Goal: Task Accomplishment & Management: Manage account settings

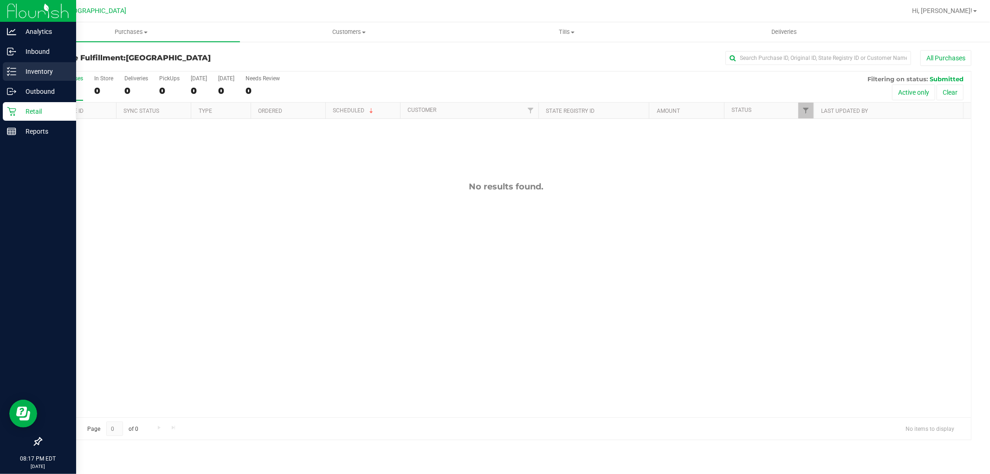
click at [22, 78] on div "Inventory" at bounding box center [39, 71] width 73 height 19
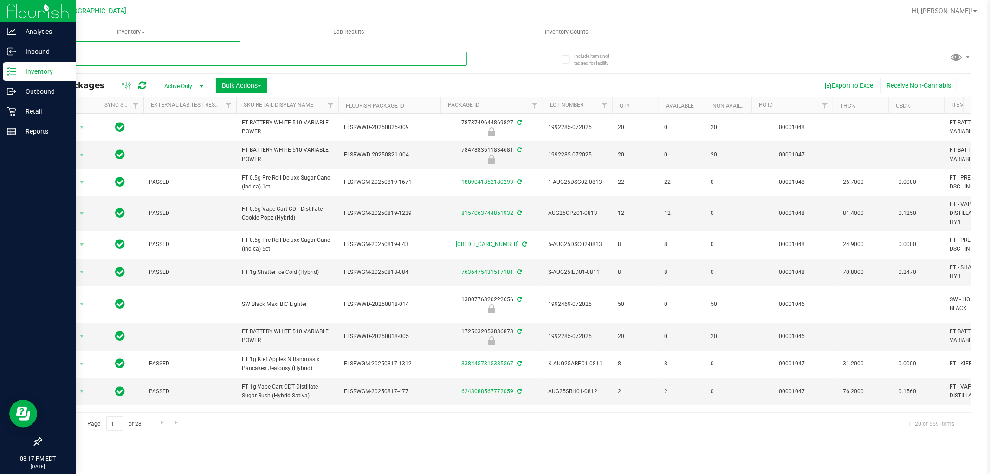
click at [93, 63] on input "text" at bounding box center [254, 59] width 426 height 14
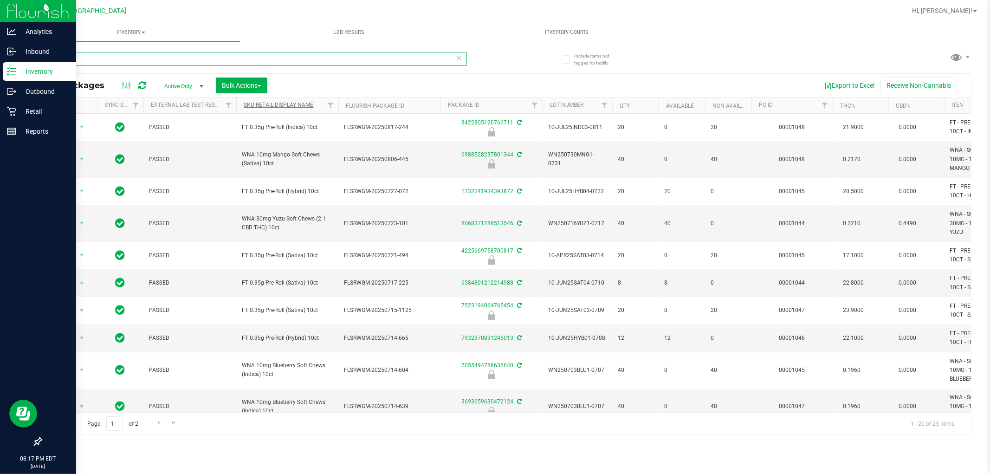
type input "10ct"
click at [288, 104] on link "Sku Retail Display Name" at bounding box center [279, 105] width 70 height 6
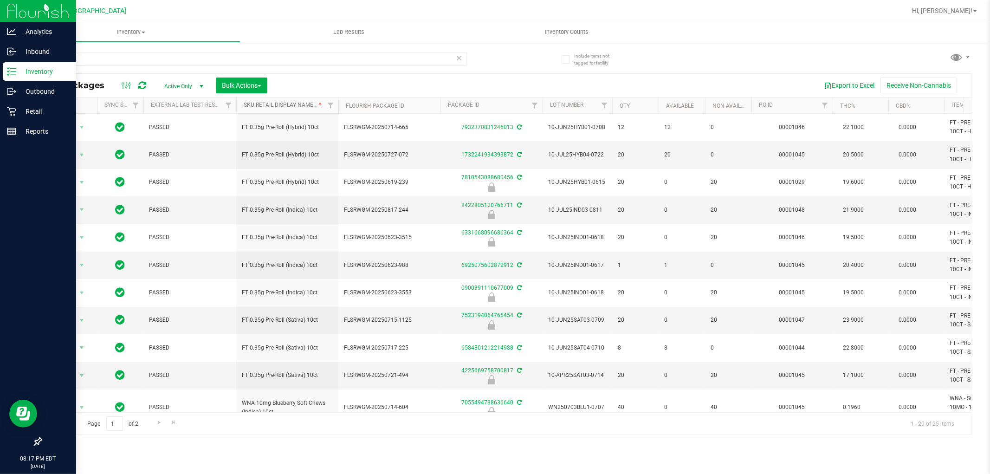
type input "[DATE]"
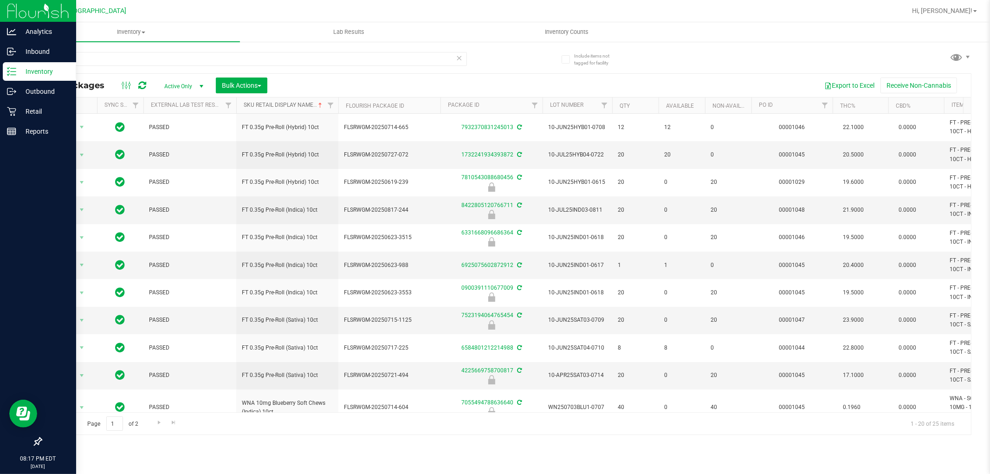
type input "[DATE]"
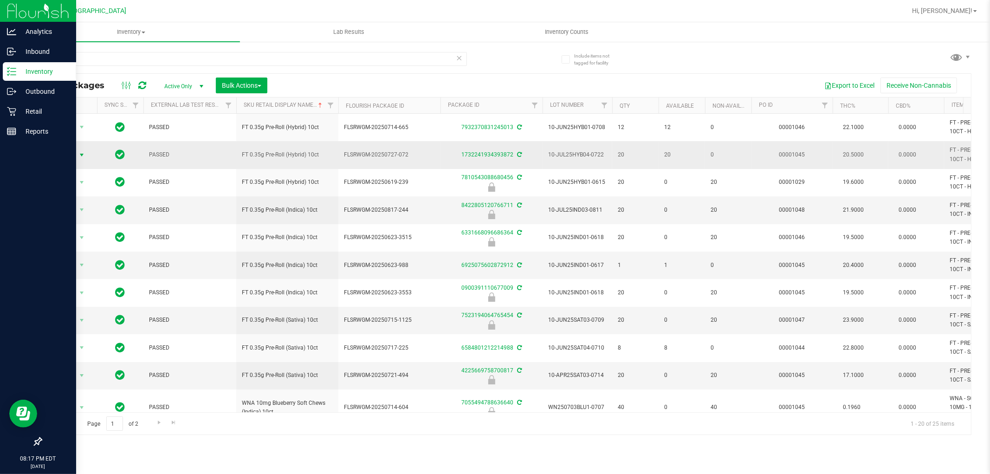
click at [79, 156] on span "select" at bounding box center [81, 154] width 7 height 7
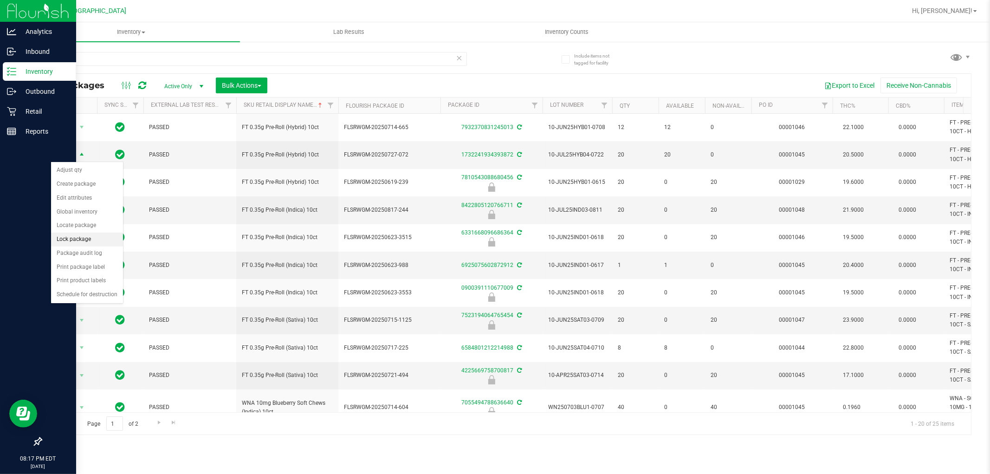
click at [71, 239] on li "Lock package" at bounding box center [87, 240] width 72 height 14
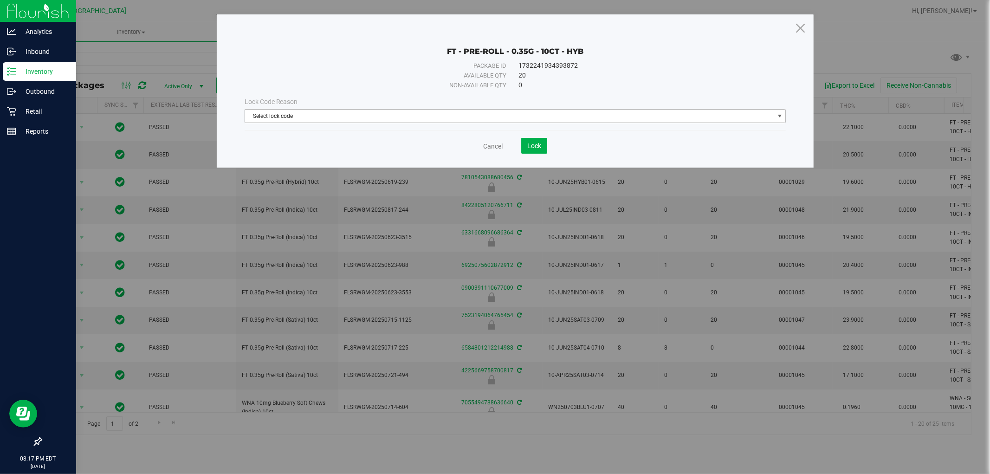
click at [288, 112] on span "Select lock code" at bounding box center [509, 116] width 529 height 13
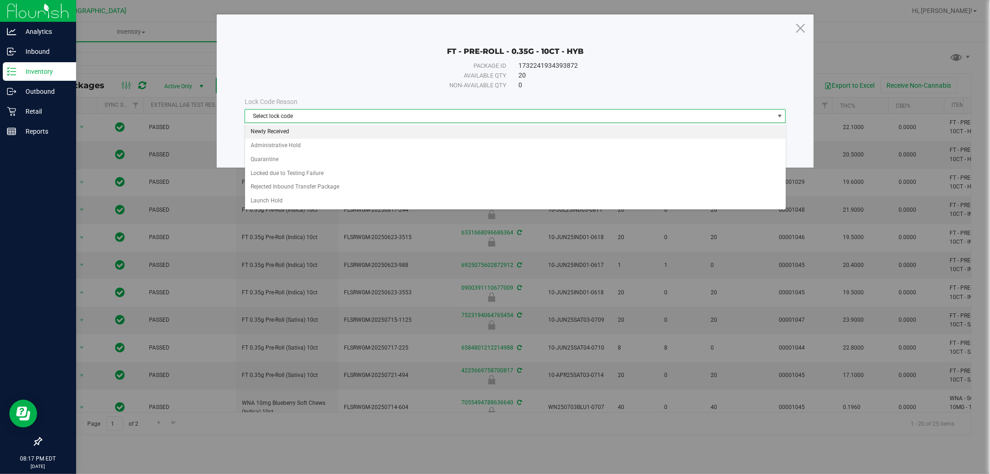
click at [286, 136] on li "Newly Received" at bounding box center [515, 132] width 541 height 14
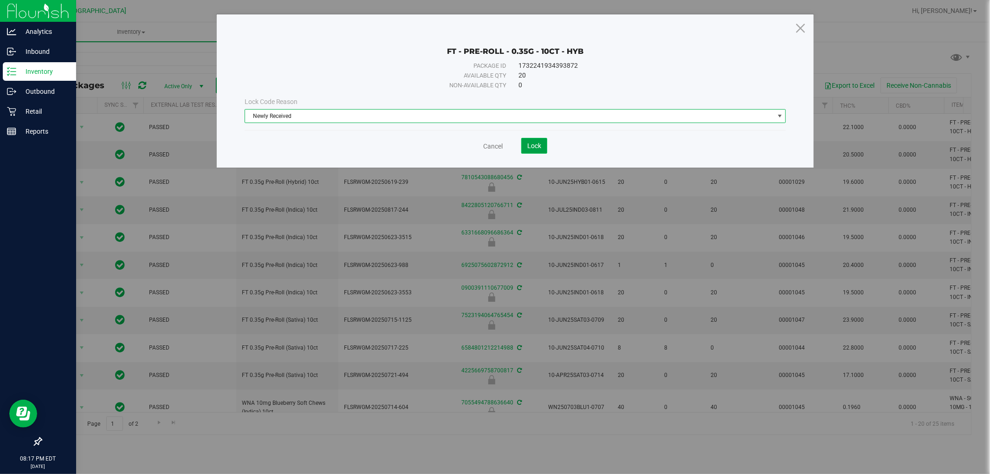
click at [544, 145] on button "Lock" at bounding box center [534, 146] width 26 height 16
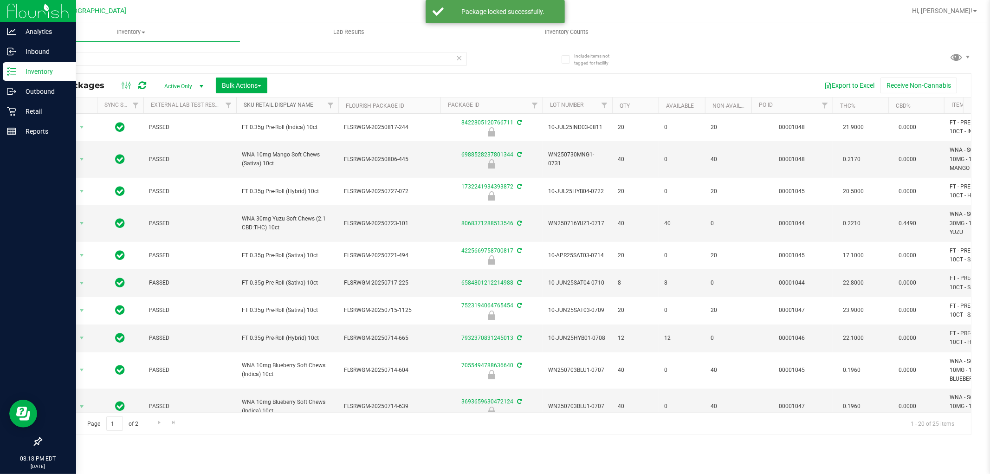
click at [306, 108] on link "Sku Retail Display Name" at bounding box center [279, 105] width 70 height 6
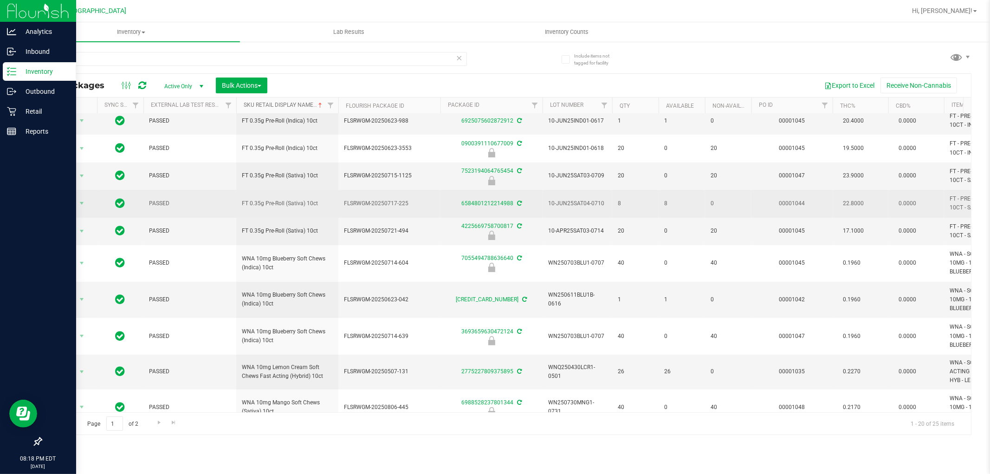
scroll to position [155, 0]
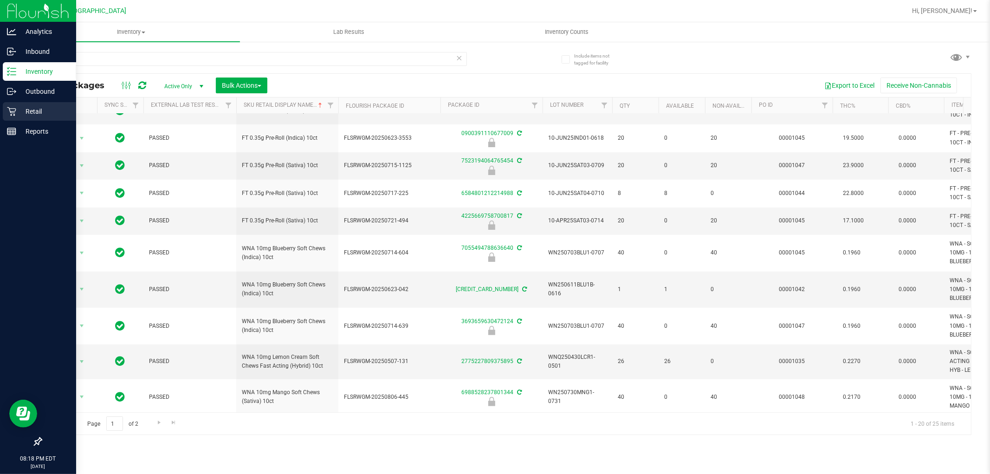
click at [30, 117] on p "Retail" at bounding box center [44, 111] width 56 height 11
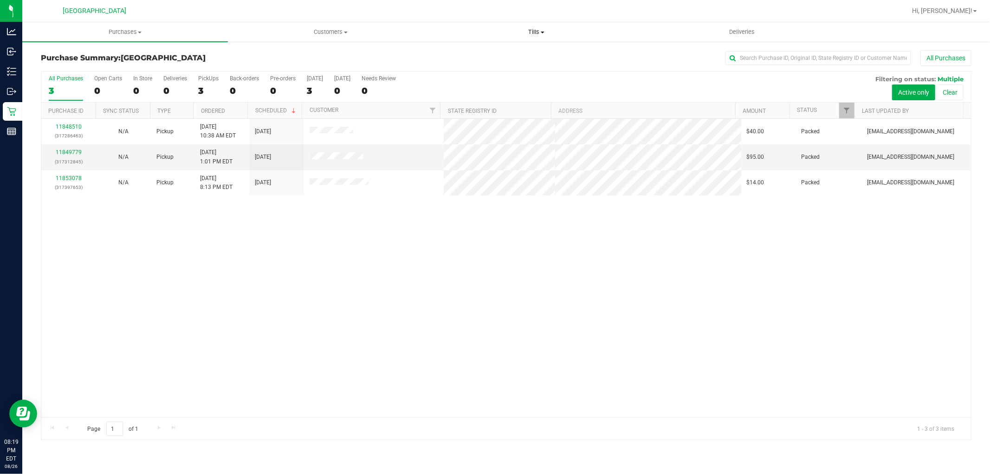
click at [541, 31] on span "Tills" at bounding box center [536, 32] width 205 height 8
click at [499, 63] on span "Reconcile e-payments" at bounding box center [480, 67] width 92 height 8
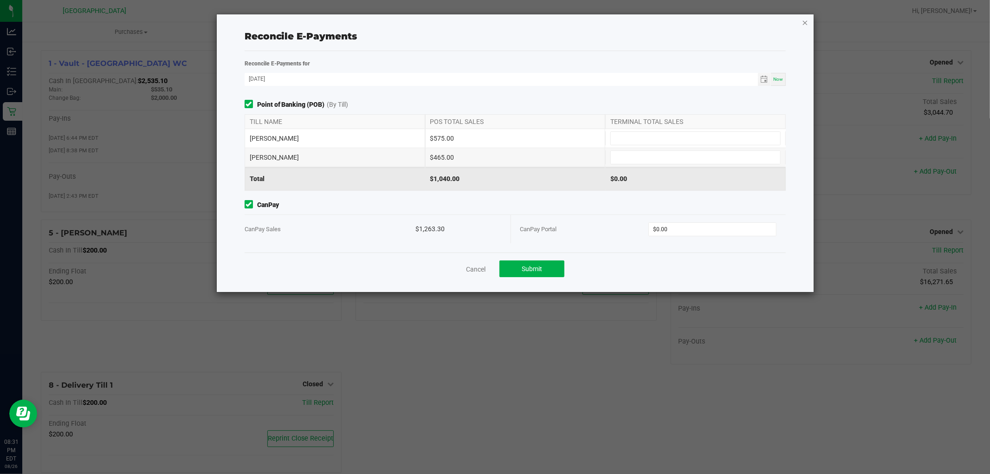
click at [804, 25] on icon "button" at bounding box center [805, 22] width 6 height 11
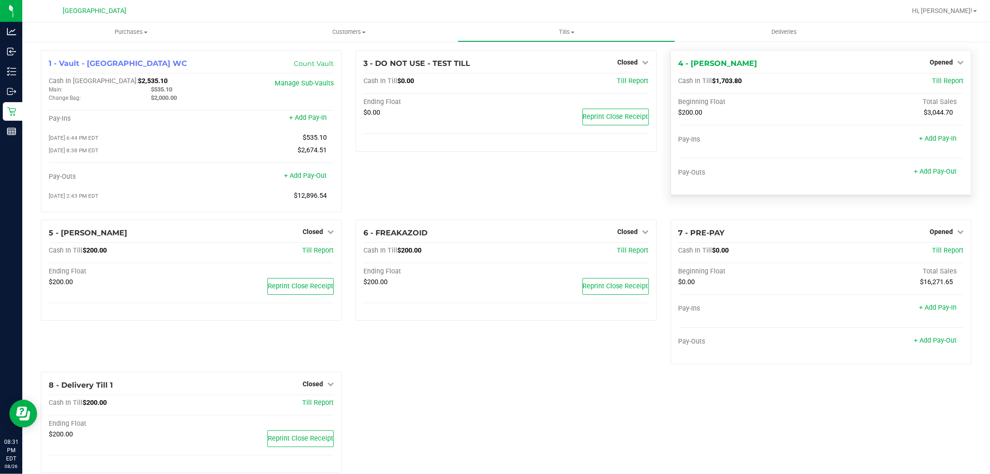
click at [921, 59] on div "4 - [PERSON_NAME] Opened Close Till" at bounding box center [821, 63] width 285 height 11
click at [930, 64] on span "Opened" at bounding box center [941, 61] width 23 height 7
click at [930, 80] on link "Close Till" at bounding box center [942, 81] width 25 height 7
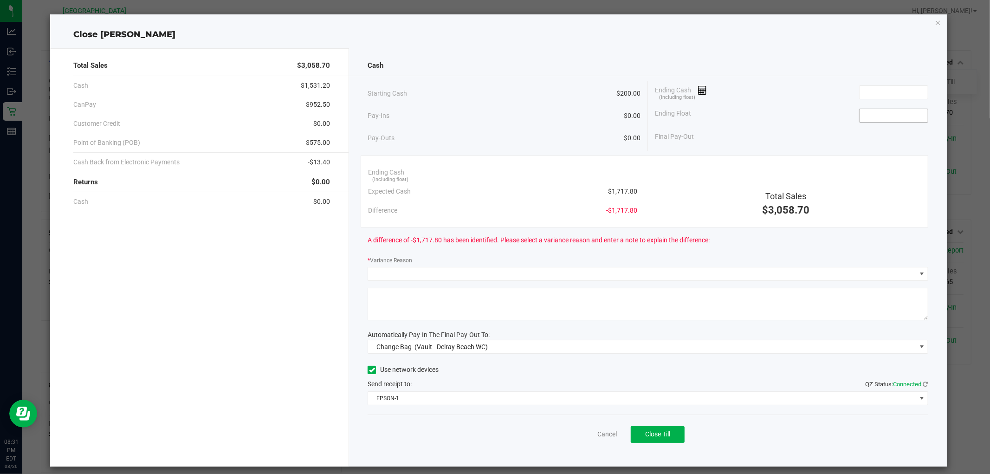
click at [907, 117] on input at bounding box center [894, 115] width 68 height 13
type input "$200.00"
click at [911, 97] on input at bounding box center [894, 92] width 68 height 13
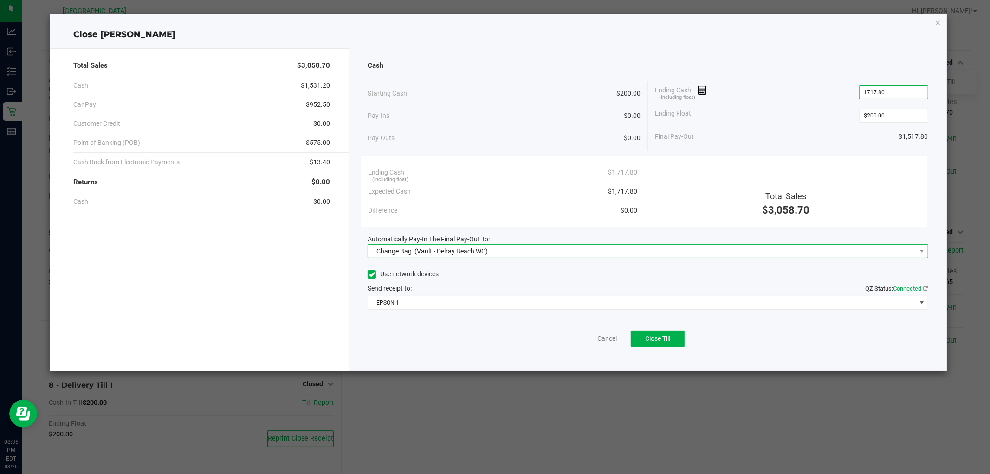
type input "$1,717.80"
click at [498, 252] on span "Change Bag (Vault - Delray Beach WC)" at bounding box center [642, 251] width 548 height 13
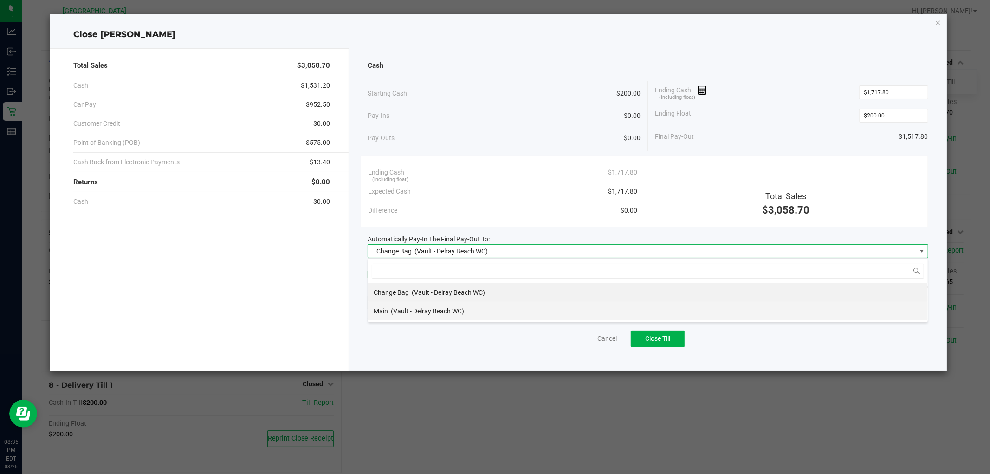
scroll to position [14, 560]
click at [470, 310] on li "Main (Vault - [GEOGRAPHIC_DATA] WC)" at bounding box center [648, 311] width 560 height 19
click at [470, 307] on span "EPSON-1" at bounding box center [642, 302] width 548 height 13
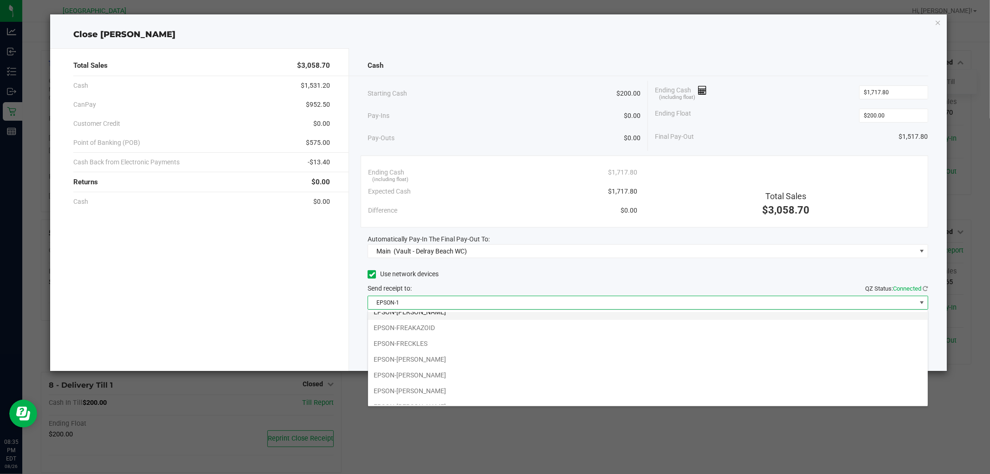
scroll to position [52, 0]
click at [477, 362] on li "EPSON-[PERSON_NAME]" at bounding box center [648, 363] width 560 height 16
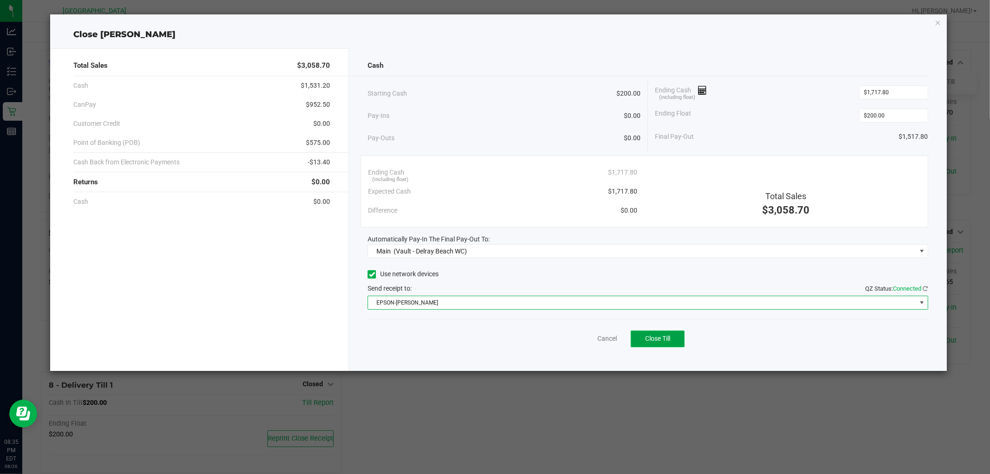
click at [657, 342] on button "Close Till" at bounding box center [658, 339] width 54 height 17
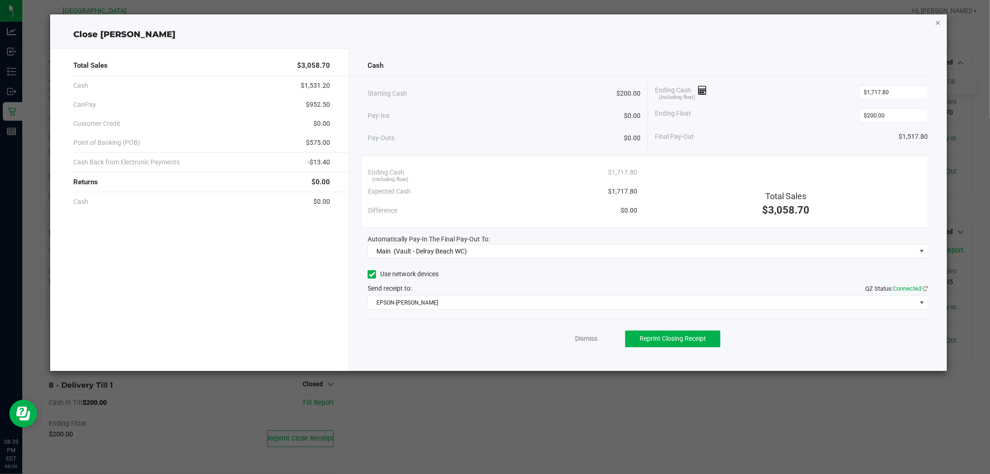
click at [939, 24] on icon "button" at bounding box center [938, 22] width 6 height 11
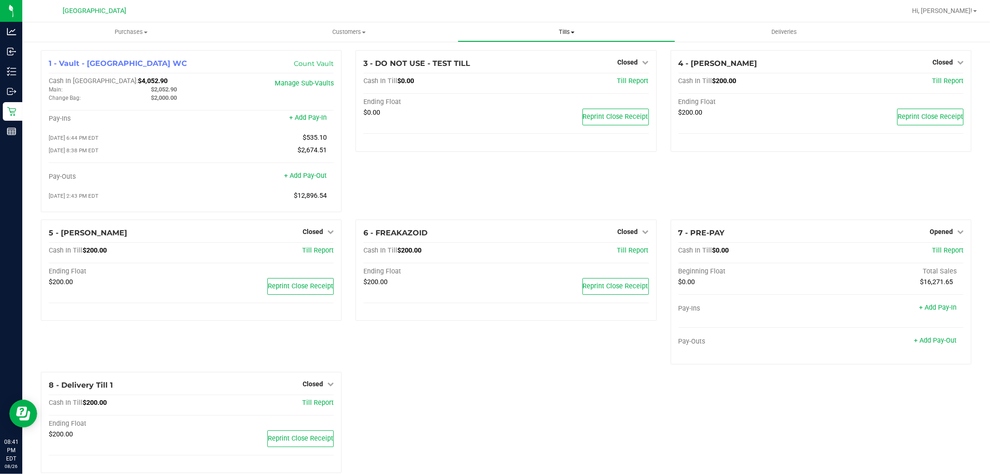
click at [569, 33] on span "Tills" at bounding box center [566, 32] width 217 height 8
click at [519, 62] on li "Reconcile e-payments" at bounding box center [567, 67] width 218 height 11
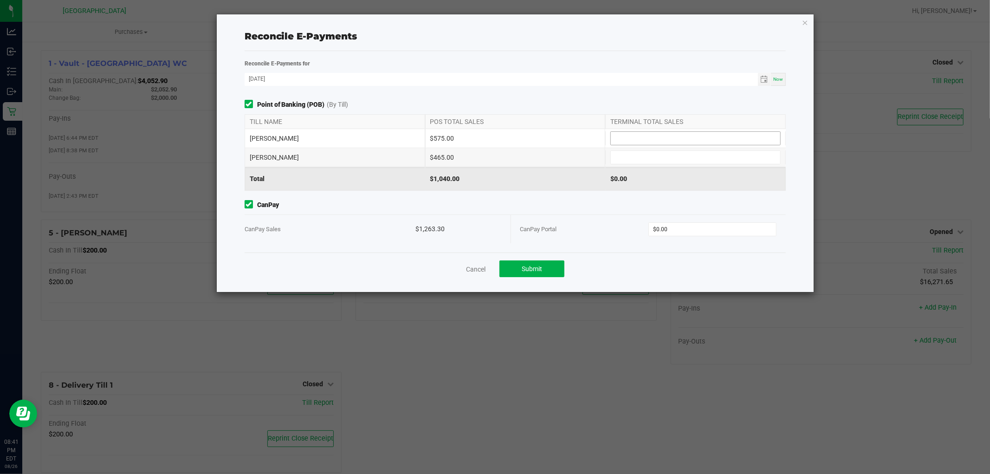
click at [681, 140] on input at bounding box center [695, 138] width 169 height 13
type input "$575.00"
click at [711, 155] on input at bounding box center [695, 157] width 169 height 13
type input "$465.00"
click at [698, 232] on input "0" at bounding box center [712, 229] width 127 height 13
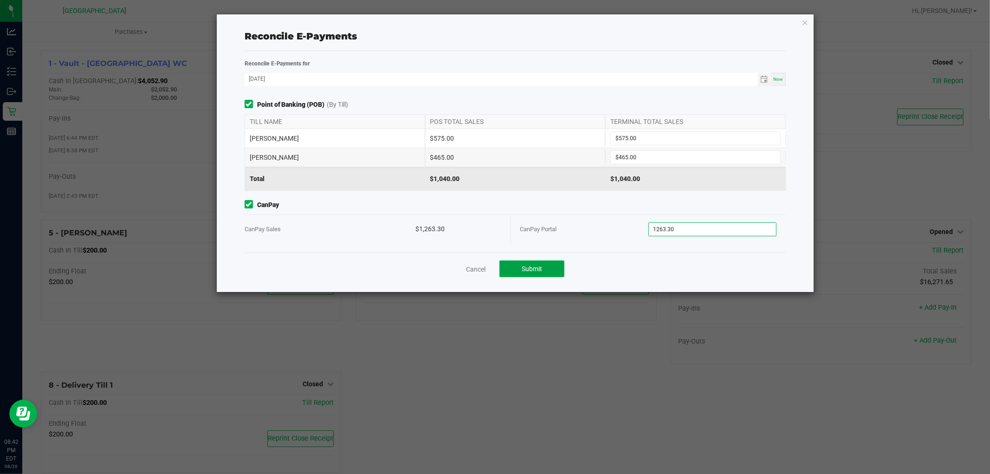
type input "$1,263.30"
click at [545, 262] on button "Submit" at bounding box center [531, 268] width 65 height 17
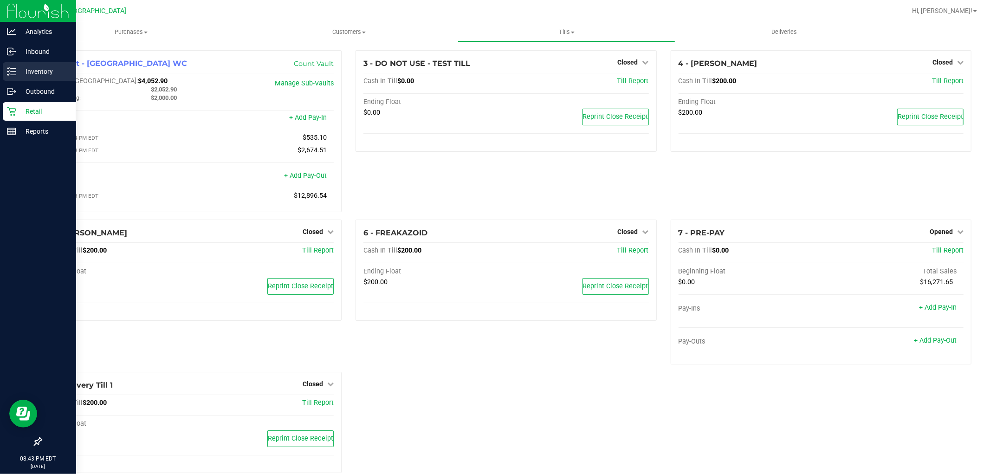
click at [3, 67] on div "Inventory" at bounding box center [39, 71] width 73 height 19
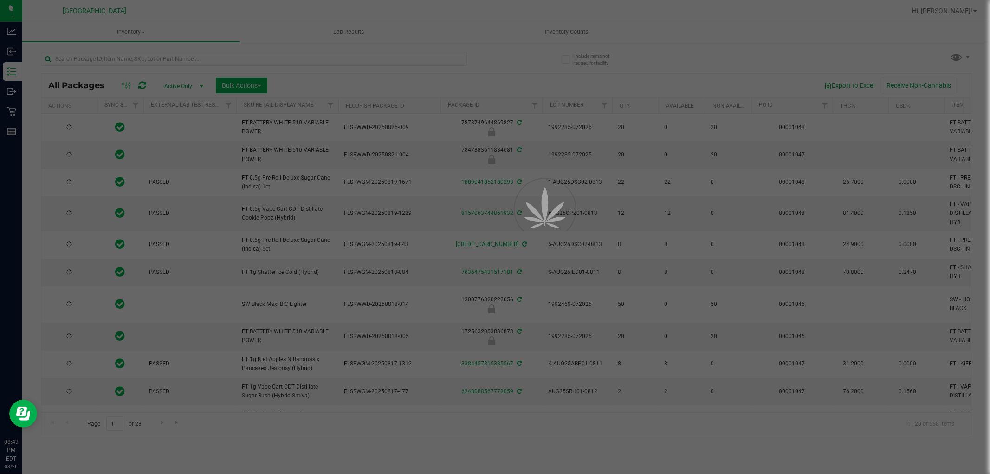
type input "[DATE]"
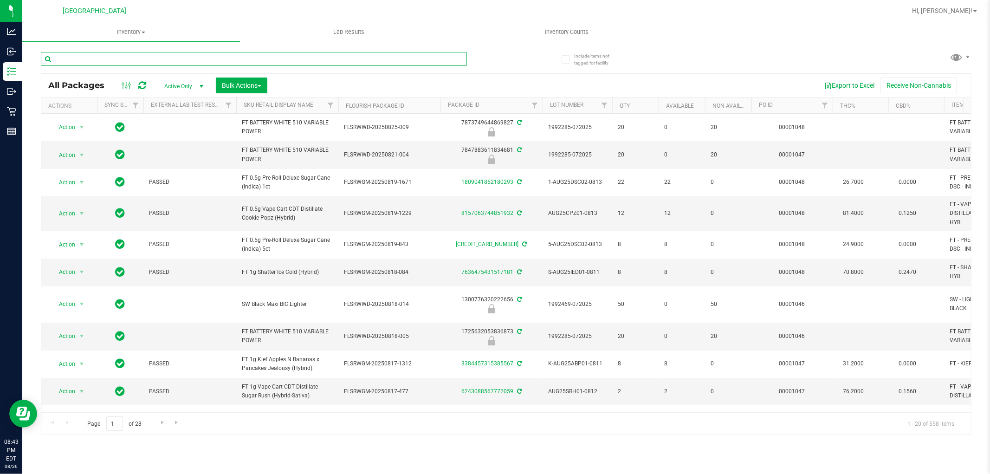
click at [173, 55] on input "text" at bounding box center [254, 59] width 426 height 14
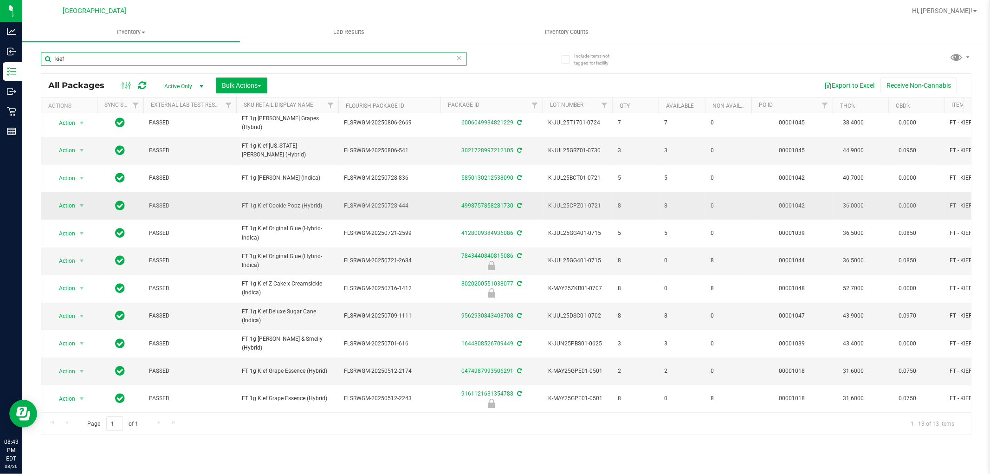
scroll to position [67, 0]
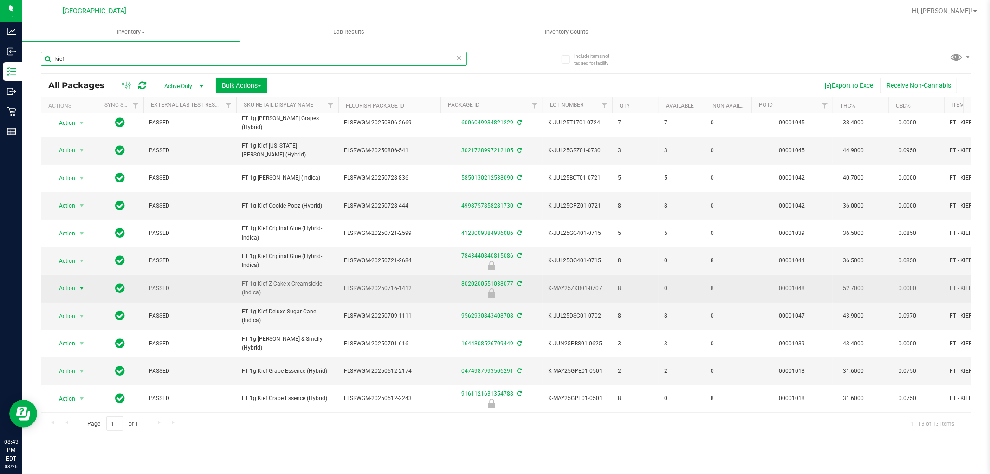
type input "kief"
click at [64, 282] on span "Action" at bounding box center [63, 288] width 25 height 13
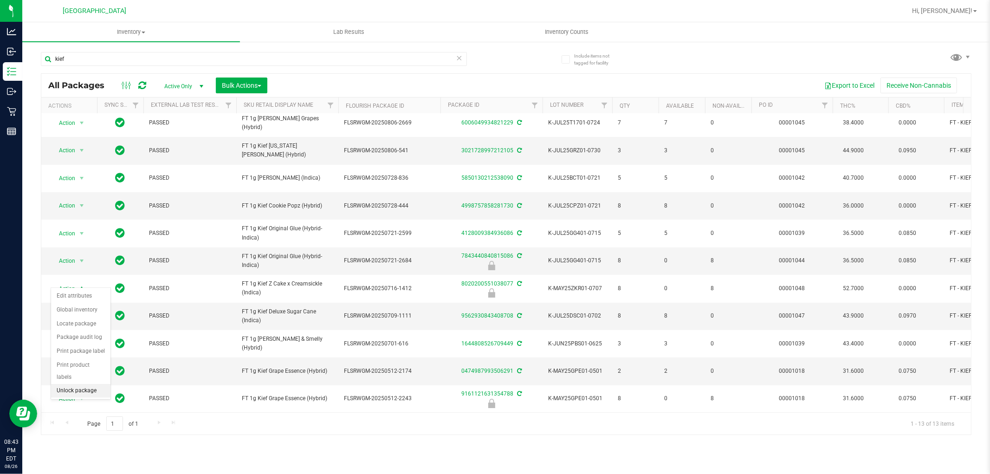
click at [84, 391] on li "Unlock package" at bounding box center [80, 391] width 59 height 14
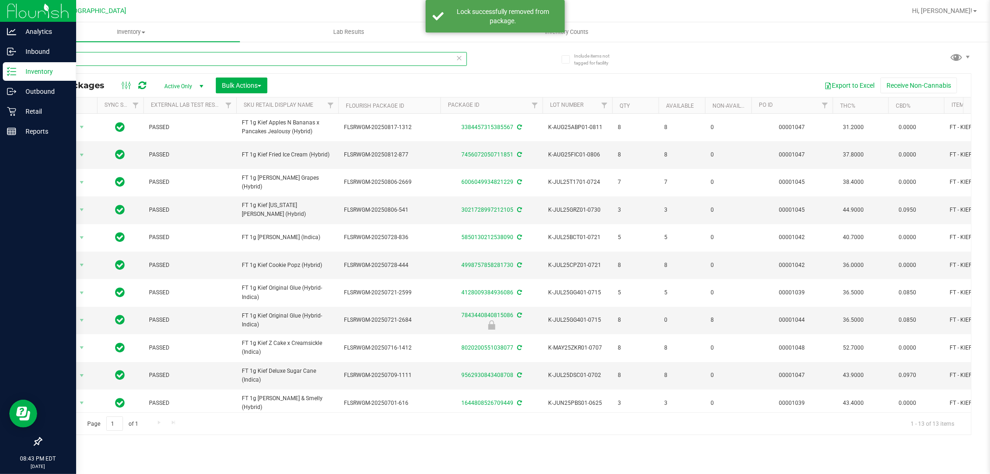
drag, startPoint x: 102, startPoint y: 55, endPoint x: 0, endPoint y: 11, distance: 111.2
click at [0, 11] on div "Analytics Inbound Inventory Outbound Retail Reports 08:43 PM EDT [DATE] 08/26 […" at bounding box center [495, 237] width 990 height 474
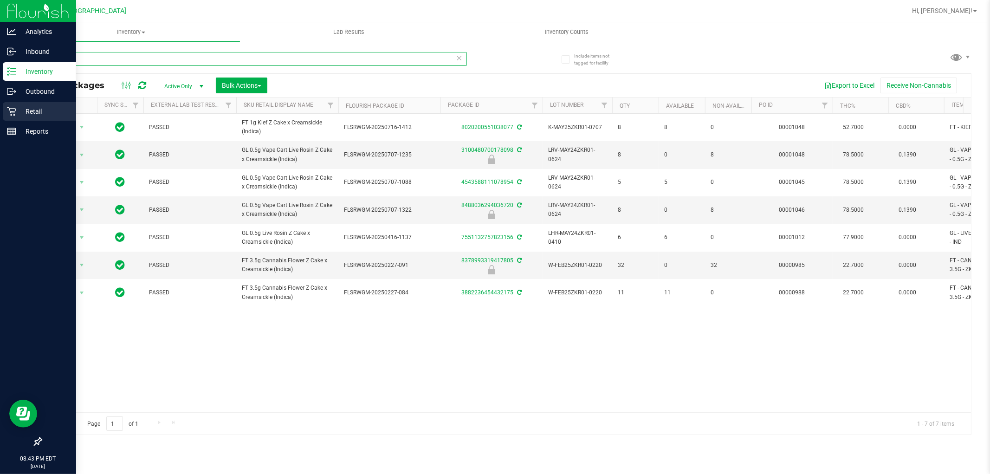
type input "zkr"
click at [3, 117] on div "Retail" at bounding box center [39, 111] width 73 height 19
